Goal: Use online tool/utility: Use online tool/utility

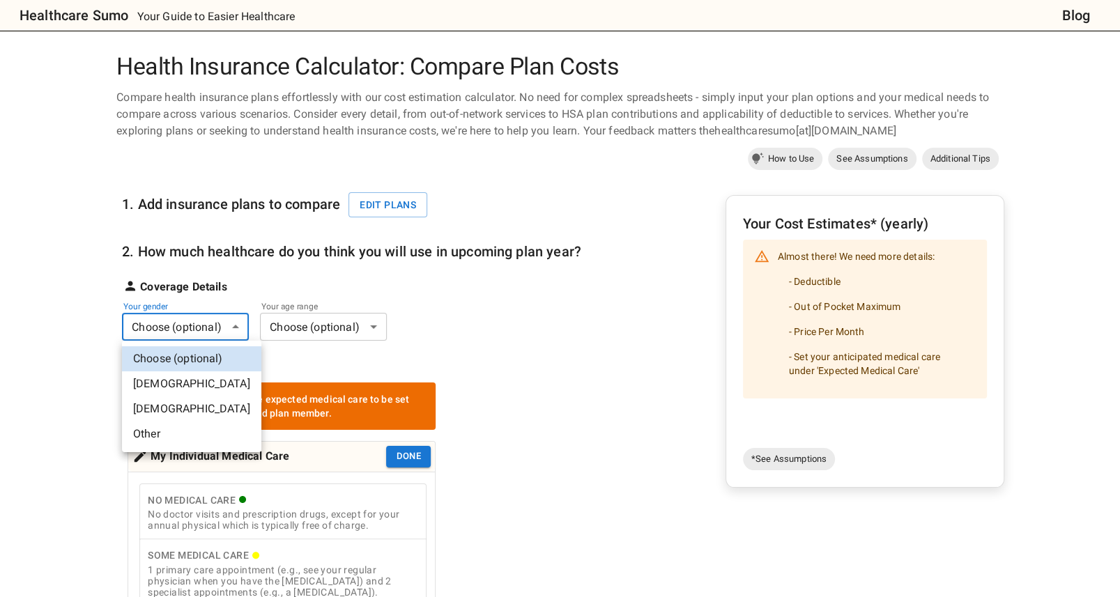
click at [185, 376] on li "[DEMOGRAPHIC_DATA]" at bounding box center [191, 383] width 139 height 25
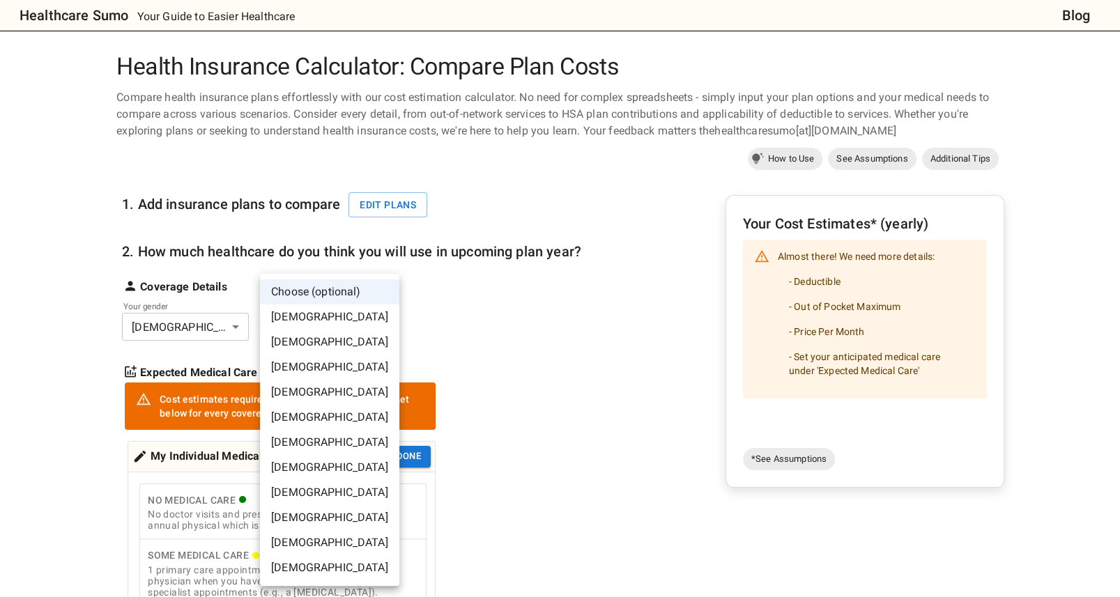
click at [328, 383] on li "[DEMOGRAPHIC_DATA]" at bounding box center [329, 392] width 139 height 25
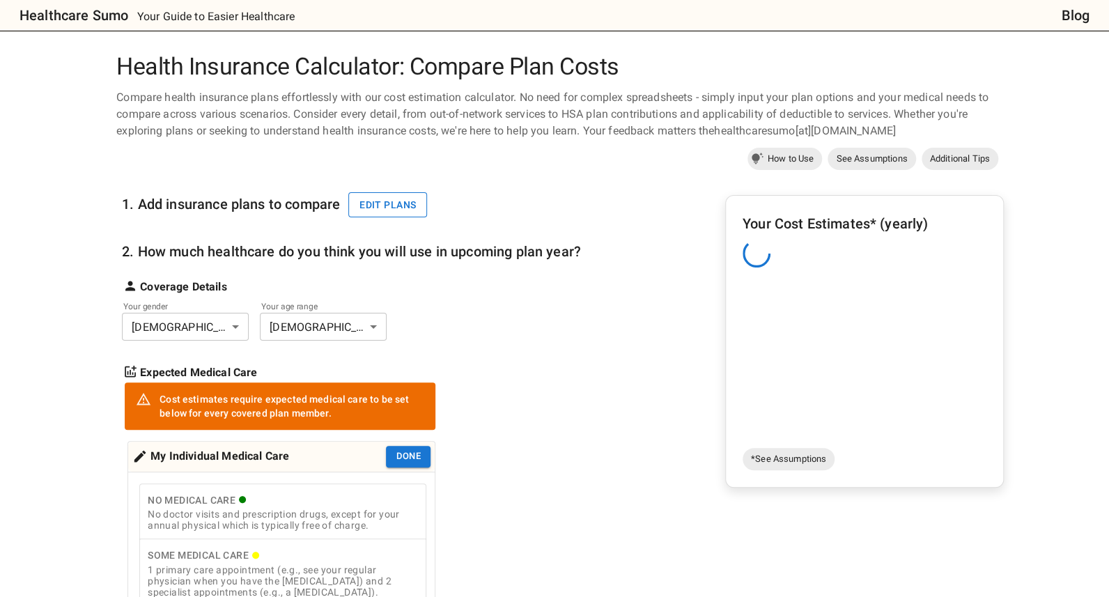
click at [381, 215] on button "Edit plans" at bounding box center [387, 205] width 79 height 26
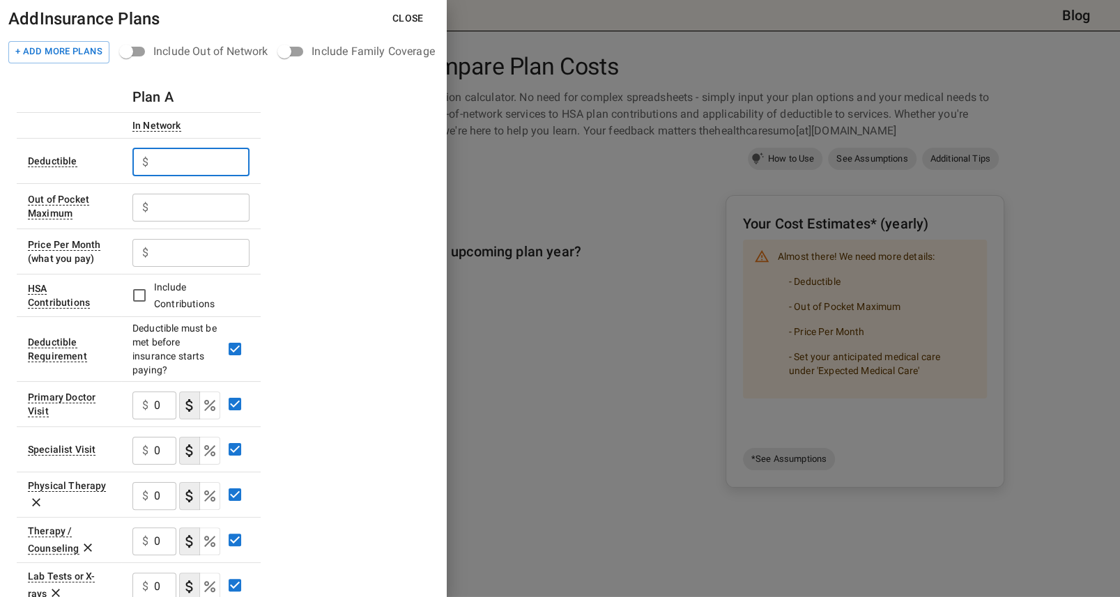
click at [234, 166] on input "text" at bounding box center [201, 162] width 95 height 28
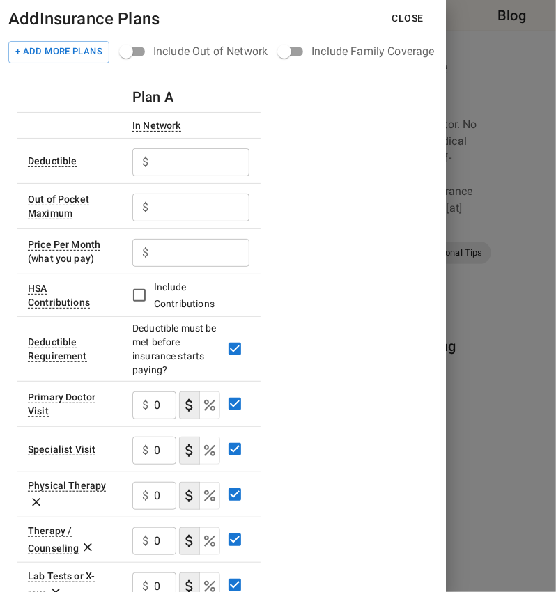
click at [178, 164] on input "text" at bounding box center [201, 162] width 95 height 28
type input "193"
click at [192, 206] on input "text" at bounding box center [201, 208] width 95 height 28
type input "1288"
click at [180, 244] on input "text" at bounding box center [201, 253] width 95 height 28
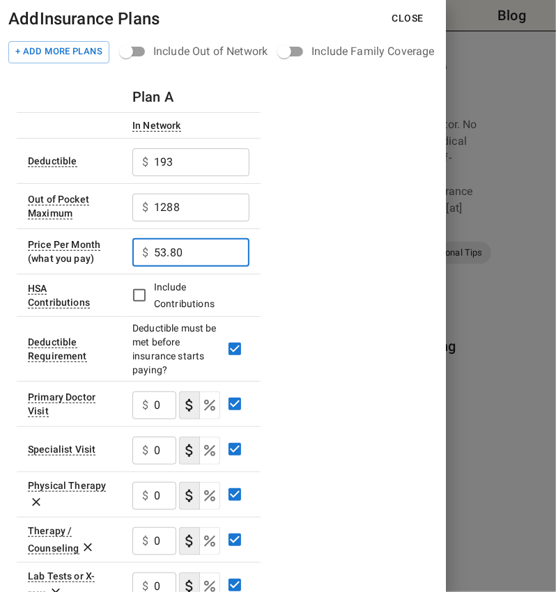
type input "53.80"
drag, startPoint x: 167, startPoint y: 405, endPoint x: 149, endPoint y: 407, distance: 18.2
click at [149, 407] on div "$ 0 ​" at bounding box center [154, 406] width 44 height 28
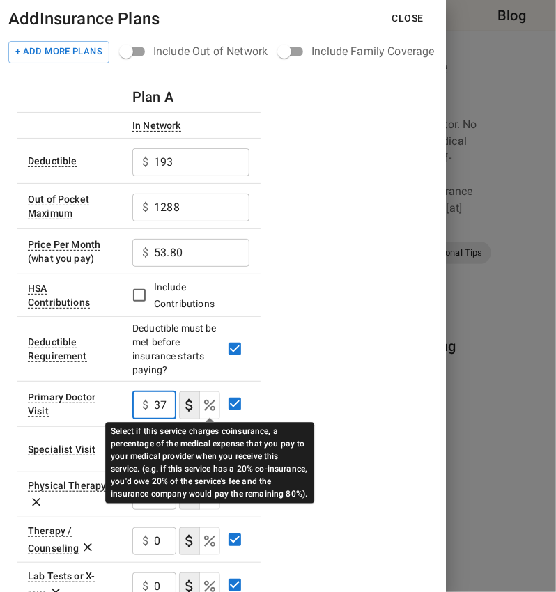
click at [202, 403] on icon "Select if this service charges coinsurance, a percentage of the medical expense…" at bounding box center [209, 405] width 17 height 17
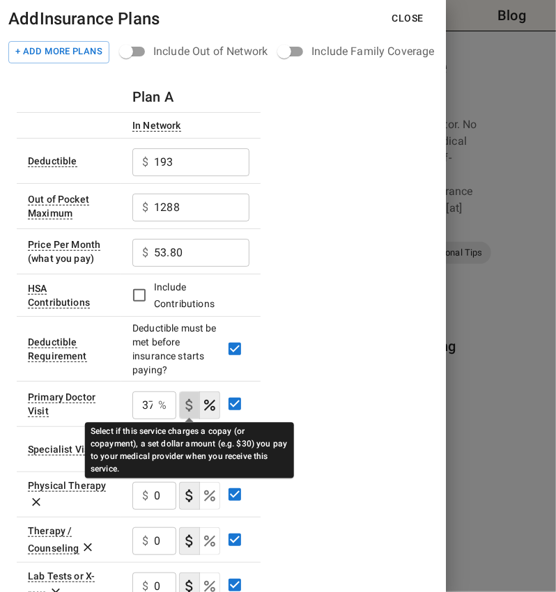
click at [192, 405] on icon "Select if this service charges a copay (or copayment), a set dollar amount (e.g…" at bounding box center [188, 405] width 7 height 13
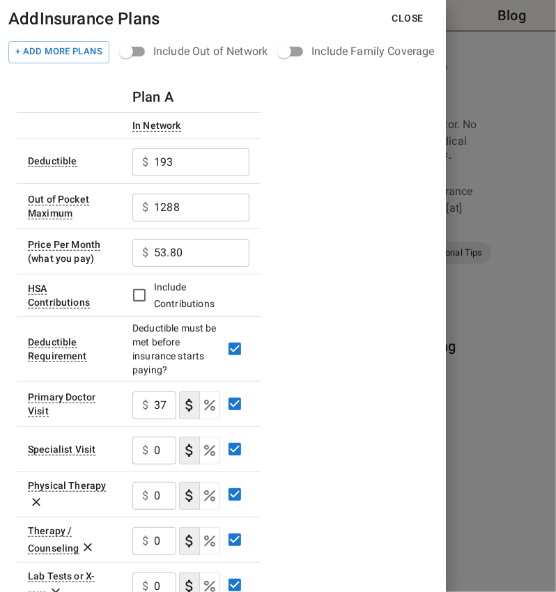
click at [154, 405] on input "37" at bounding box center [165, 406] width 22 height 28
type input "37"
click at [165, 419] on input "0" at bounding box center [165, 406] width 22 height 28
click at [165, 447] on input "0" at bounding box center [165, 451] width 22 height 28
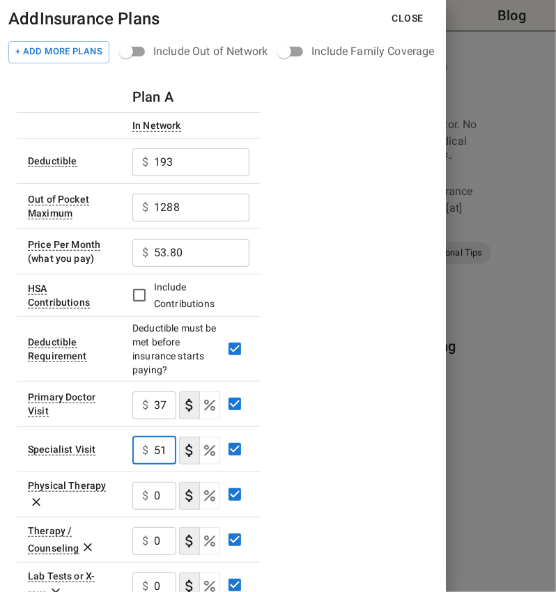
type input "51"
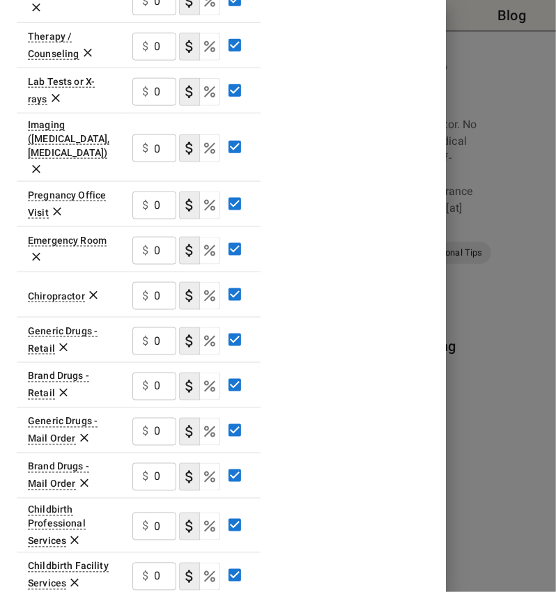
scroll to position [527, 0]
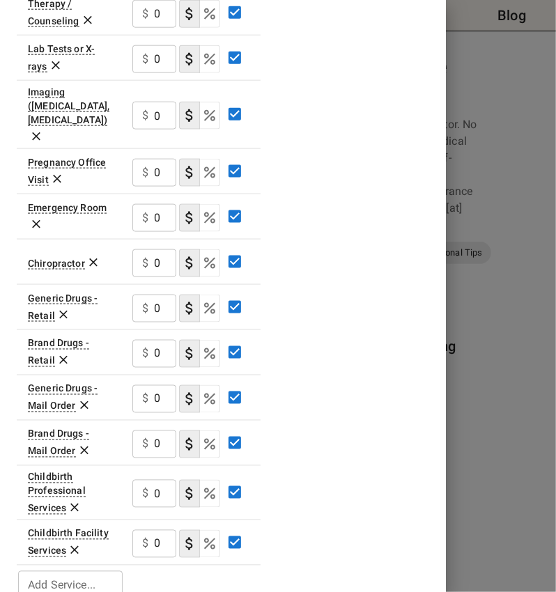
click at [73, 575] on input "Add Service..." at bounding box center [69, 585] width 94 height 20
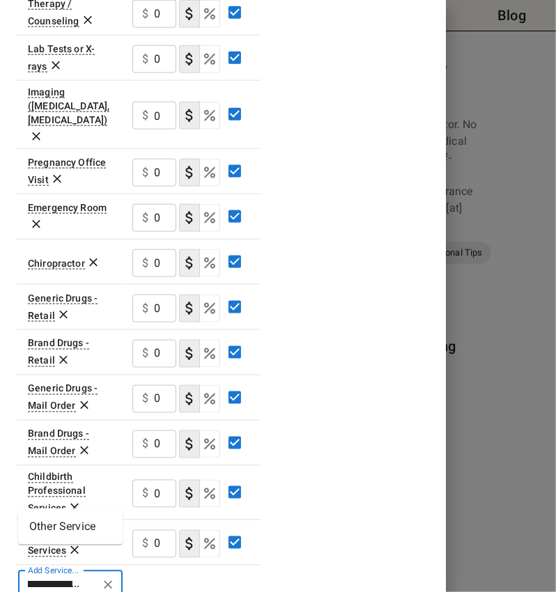
scroll to position [0, 36]
type input "**********"
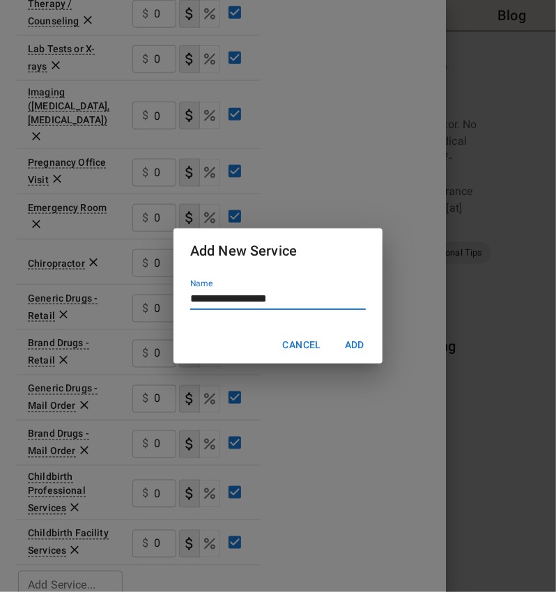
click at [332, 332] on button "Add" at bounding box center [354, 345] width 45 height 26
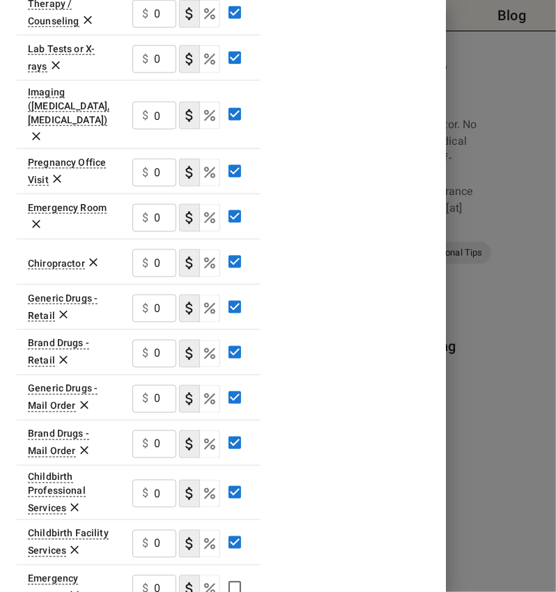
scroll to position [573, 0]
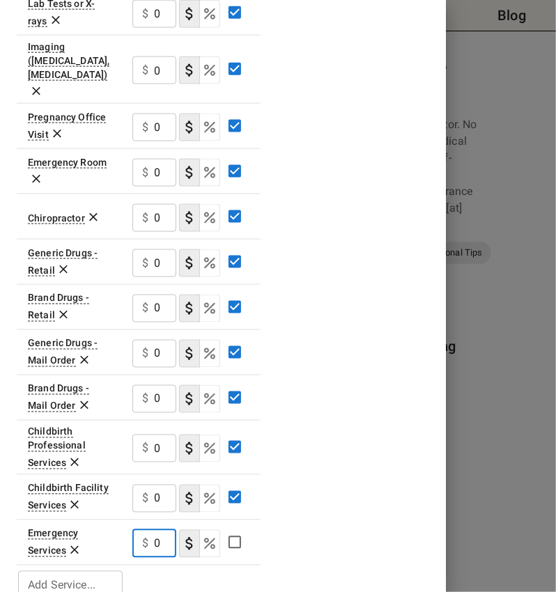
click at [167, 530] on input "0" at bounding box center [165, 544] width 22 height 28
type input "140"
click at [254, 532] on td "$ 140 ​" at bounding box center [190, 542] width 139 height 45
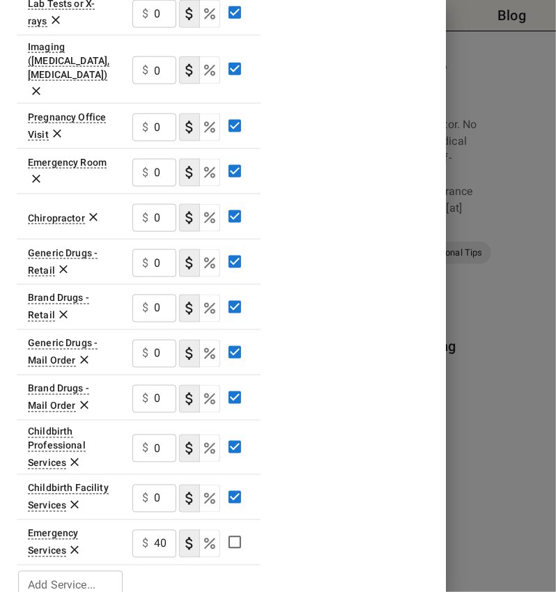
scroll to position [0, 0]
click at [77, 575] on input "Add Service..." at bounding box center [69, 585] width 94 height 20
type input "**********"
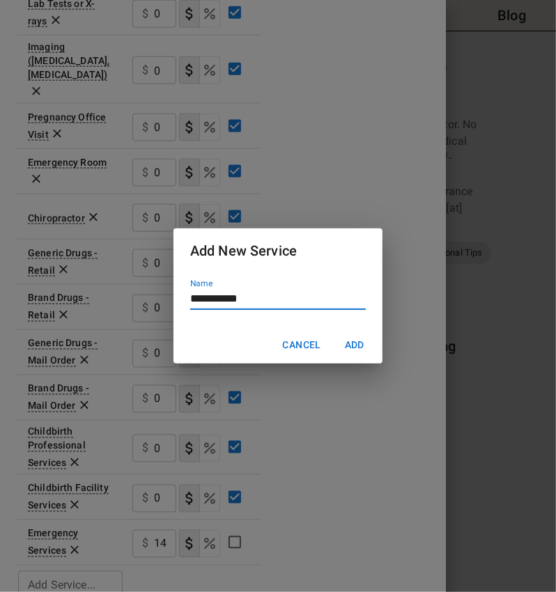
click at [332, 332] on button "Add" at bounding box center [354, 345] width 45 height 26
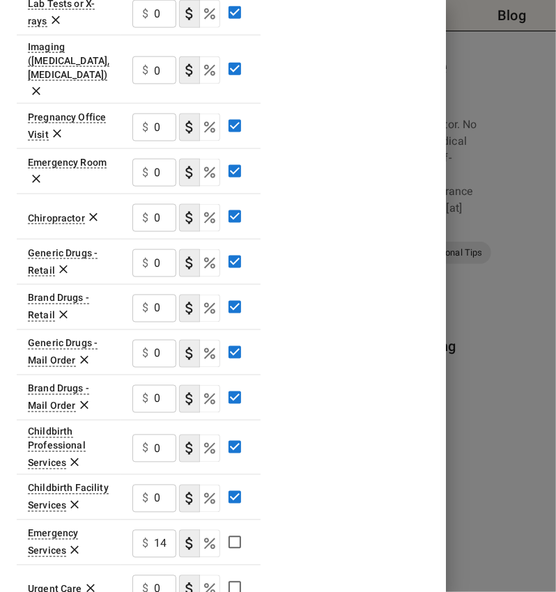
scroll to position [619, 0]
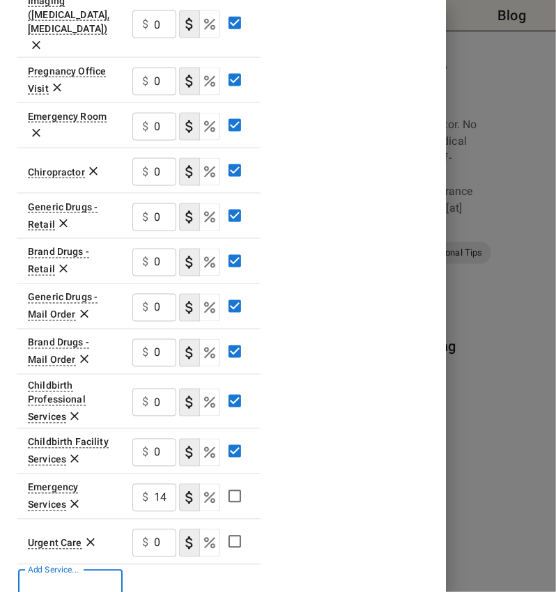
drag, startPoint x: 164, startPoint y: 515, endPoint x: 138, endPoint y: 513, distance: 25.8
click at [138, 529] on div "$ 0 ​" at bounding box center [154, 543] width 44 height 28
type input "37"
click at [413, 442] on div "Plan A In Network Deductible $ 193 ​ Out of Pocket Maximum $ 1288 ​ Price Per M…" at bounding box center [223, 32] width 412 height 1138
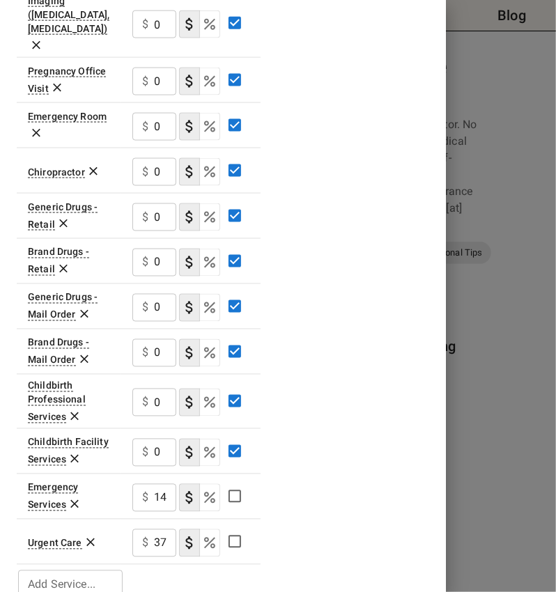
click at [87, 575] on input "Add Service..." at bounding box center [69, 585] width 94 height 20
type input "*********"
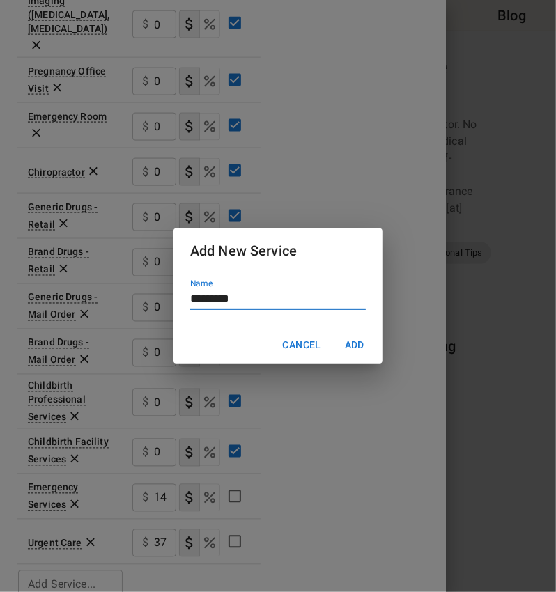
click at [332, 332] on button "Add" at bounding box center [354, 345] width 45 height 26
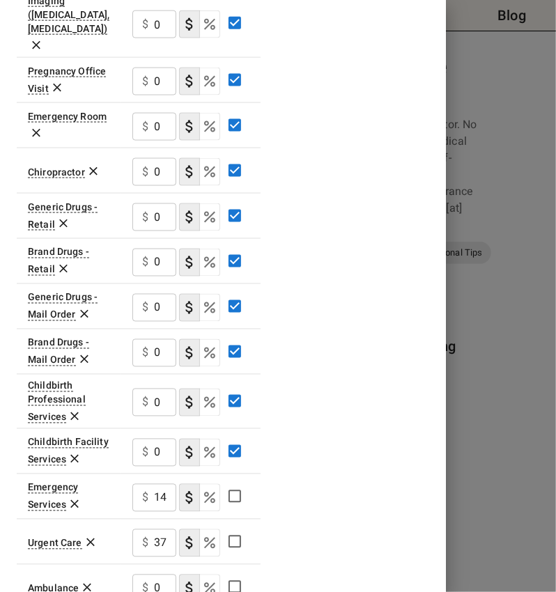
scroll to position [663, 0]
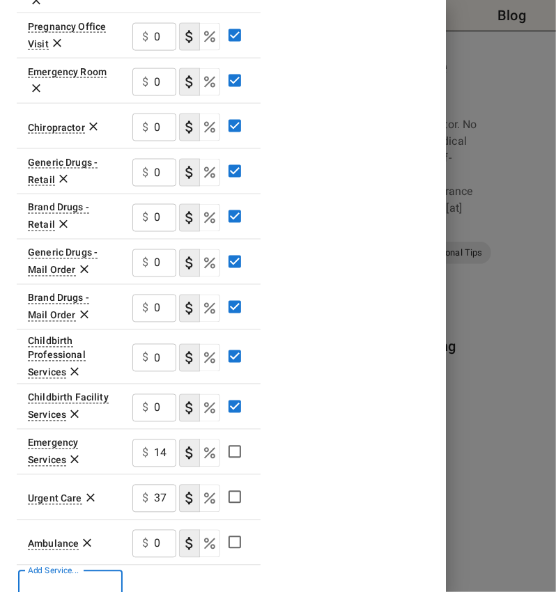
click at [164, 530] on input "0" at bounding box center [165, 544] width 22 height 28
type input "115"
click at [404, 402] on div "Plan A In Network Deductible $ 193 ​ Out of Pocket Maximum $ 1288 ​ Price Per M…" at bounding box center [223, 10] width 412 height 1184
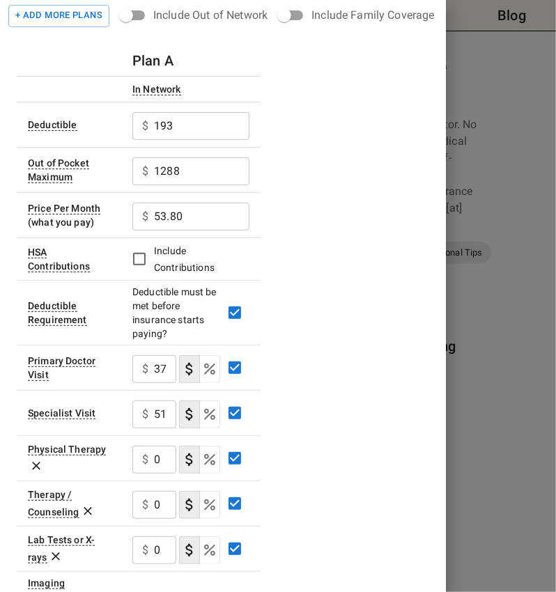
scroll to position [0, 0]
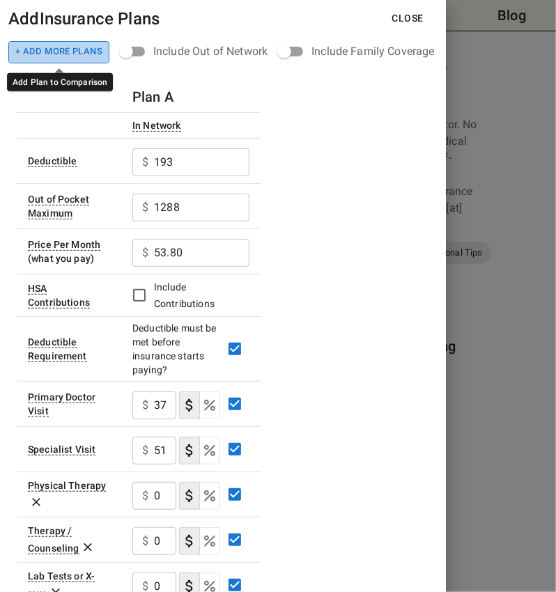
click at [83, 52] on button "+ Add More Plans" at bounding box center [58, 52] width 101 height 22
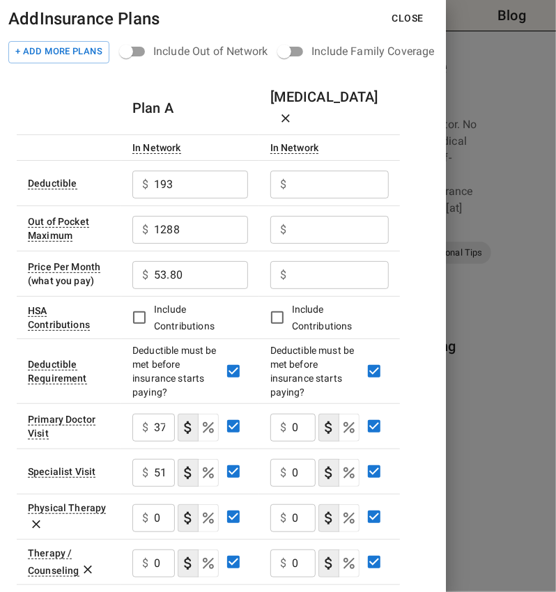
click at [310, 95] on h6 "[MEDICAL_DATA]" at bounding box center [329, 108] width 118 height 45
drag, startPoint x: 310, startPoint y: 95, endPoint x: 244, endPoint y: 102, distance: 66.6
click at [244, 102] on tr "Plan A [MEDICAL_DATA]" at bounding box center [208, 109] width 383 height 54
click at [353, 165] on div "$ ​" at bounding box center [329, 183] width 118 height 36
click at [307, 102] on h6 "[MEDICAL_DATA]" at bounding box center [329, 108] width 118 height 45
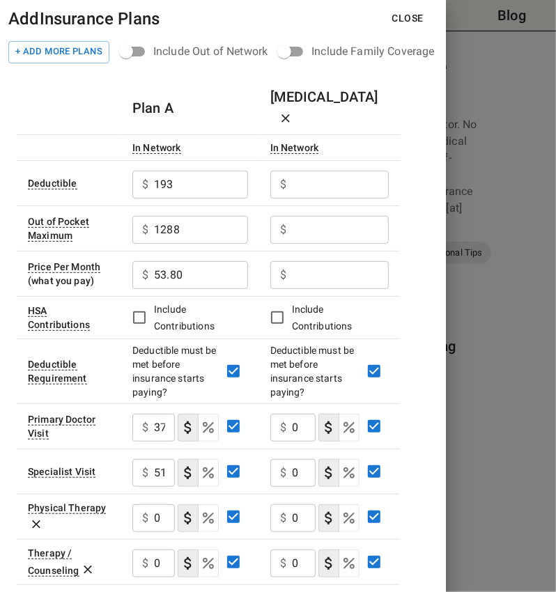
click at [248, 171] on input "text" at bounding box center [201, 185] width 94 height 28
type input "1650"
click at [248, 199] on input "text" at bounding box center [201, 185] width 94 height 28
type input "3300"
